Goal: Information Seeking & Learning: Learn about a topic

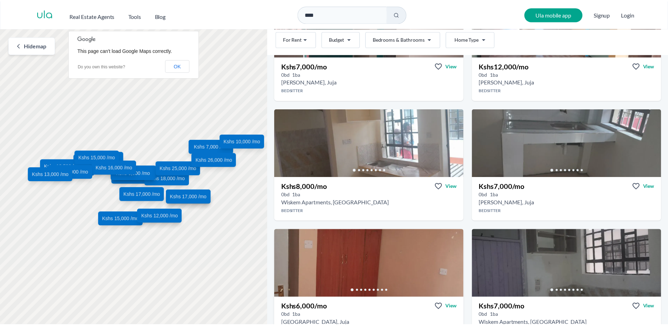
scroll to position [210, 0]
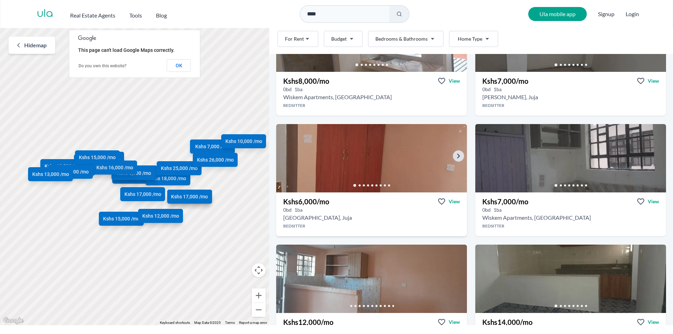
click at [385, 167] on img at bounding box center [371, 158] width 200 height 72
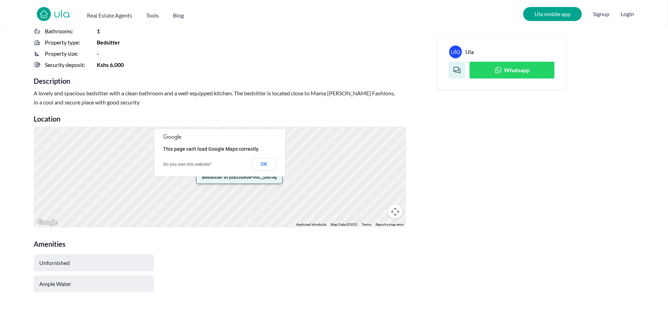
scroll to position [316, 0]
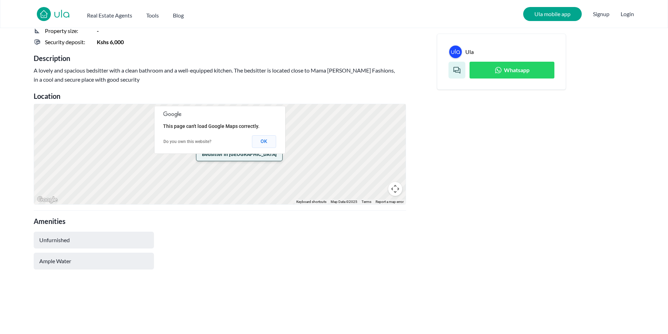
click at [259, 140] on button "OK" at bounding box center [264, 141] width 24 height 13
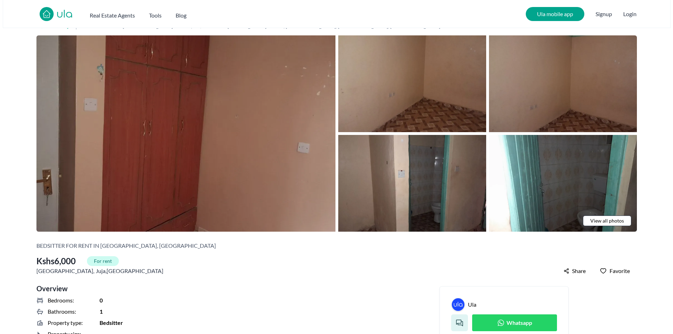
scroll to position [0, 0]
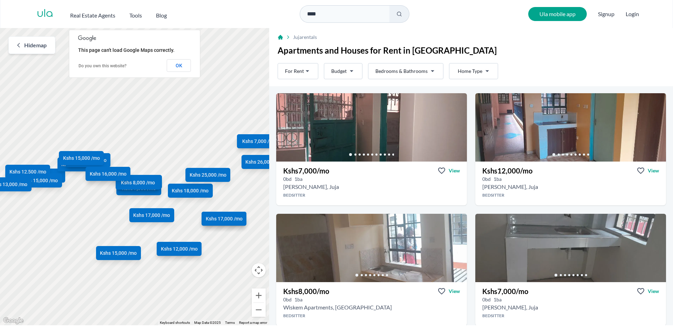
click at [175, 122] on div "Kshs 7,000 /mo Kshs 12,000 /mo Kshs 8,000 /mo Kshs 7,000 /mo Kshs 6,000 /mo Ksh…" at bounding box center [134, 176] width 269 height 297
click at [143, 143] on div "Kshs 7,000 /mo Kshs 12,000 /mo Kshs 8,000 /mo Kshs 7,000 /mo Kshs 6,000 /mo Ksh…" at bounding box center [134, 176] width 269 height 297
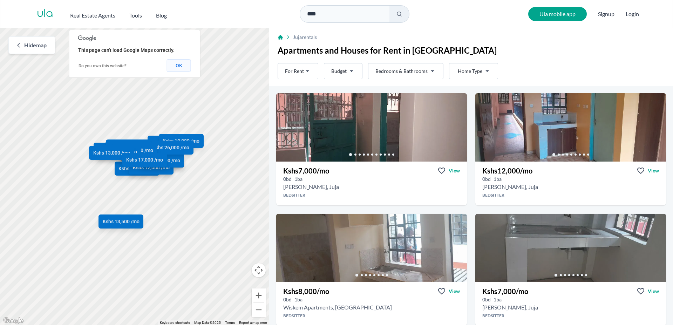
click at [176, 65] on button "OK" at bounding box center [179, 65] width 24 height 13
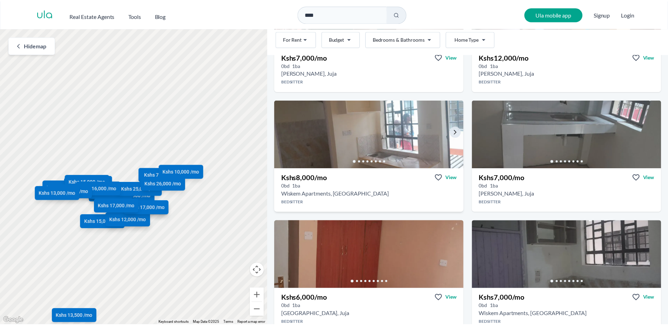
scroll to position [140, 0]
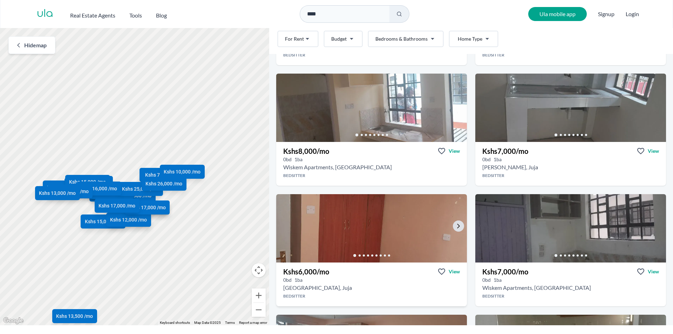
click at [369, 251] on div at bounding box center [371, 256] width 191 height 14
click at [378, 229] on img at bounding box center [371, 229] width 200 height 72
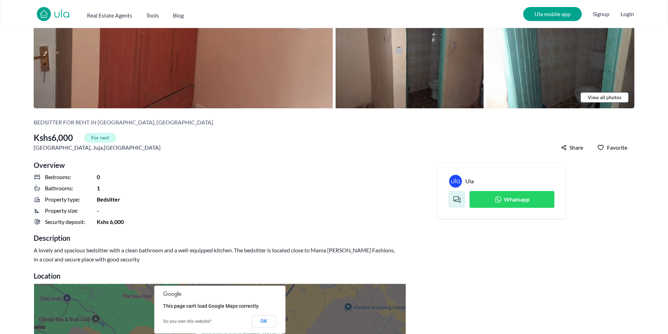
scroll to position [70, 0]
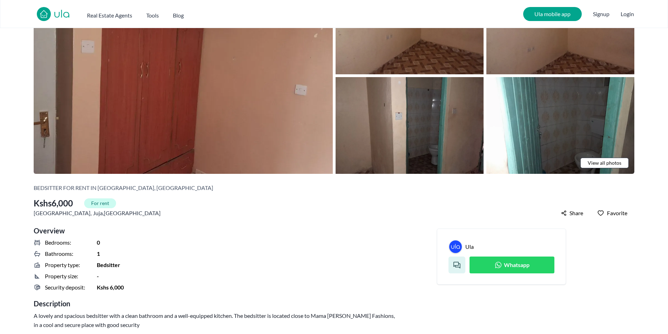
click at [518, 268] on span "Whatsapp" at bounding box center [517, 265] width 26 height 8
